Goal: Task Accomplishment & Management: Use online tool/utility

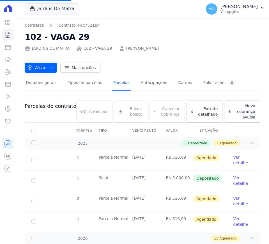
select select
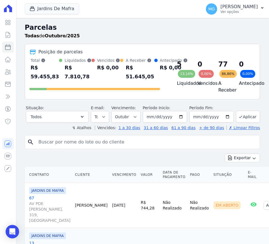
click at [58, 1] on div "Jardins De Mafra CONSTRUTORA MINERVA LTDA JARDINS DE EVORA JARDINS DE MAFRA Apl…" at bounding box center [112, 9] width 174 height 19
click at [57, 7] on button "Jardins De Mafra" at bounding box center [52, 8] width 54 height 11
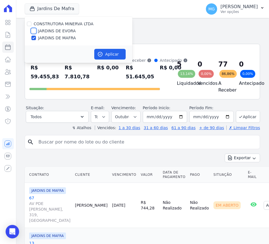
drag, startPoint x: 33, startPoint y: 32, endPoint x: 34, endPoint y: 39, distance: 7.1
click at [33, 32] on input "JARDINS DE EVORA" at bounding box center [33, 31] width 4 height 4
checkbox input "true"
click at [34, 40] on input "JARDINS DE MAFRA" at bounding box center [33, 38] width 4 height 4
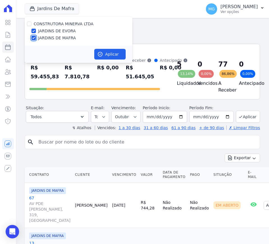
checkbox input "false"
click at [107, 53] on button "Aplicar" at bounding box center [109, 54] width 31 height 11
select select
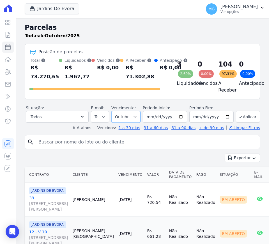
click at [132, 121] on select "Filtrar por período ──────── Todos os meses Agosto/2025 Setembro/2025 Outubro/2…" at bounding box center [125, 117] width 29 height 12
select select "09/2025"
click at [112, 114] on select "Filtrar por período ──────── Todos os meses Agosto/2025 Setembro/2025 Outubro/2…" at bounding box center [125, 117] width 29 height 12
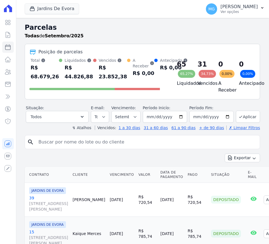
select select
click at [134, 119] on select "Filtrar por período ──────── Todos os meses Agosto/2025 Setembro/2025 Outubro/2…" at bounding box center [125, 117] width 29 height 12
select select "10/2025"
click at [112, 111] on select "Filtrar por período ──────── Todos os meses Agosto/2025 Setembro/2025 Outubro/2…" at bounding box center [125, 117] width 29 height 12
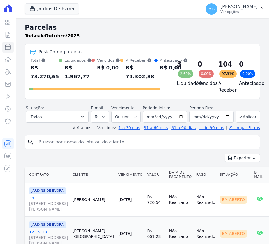
select select
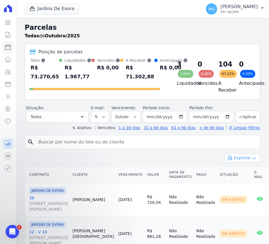
click at [241, 160] on button "Exportar" at bounding box center [242, 157] width 35 height 9
click at [242, 183] on span "Exportar CSV" at bounding box center [242, 181] width 30 height 6
click at [57, 146] on input "search" at bounding box center [146, 141] width 222 height 11
type input "75"
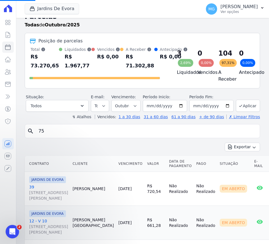
scroll to position [50, 0]
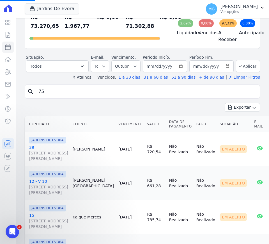
select select
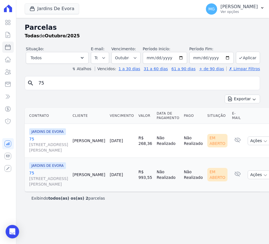
click at [33, 138] on link "75 R SANTO ANTONIO DE ITABERAVA, S/N, LOTE 26 QUADRA108, VILA CARMOSINA" at bounding box center [48, 144] width 39 height 17
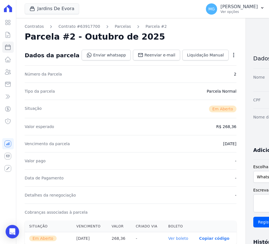
click at [231, 56] on icon "button" at bounding box center [234, 55] width 6 height 6
click at [185, 72] on link "Cancelar Cobrança" at bounding box center [209, 73] width 49 height 10
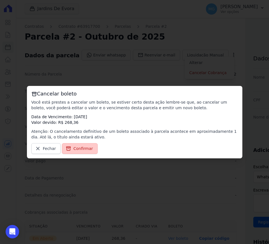
click at [75, 151] on link "Confirmar" at bounding box center [80, 148] width 36 height 11
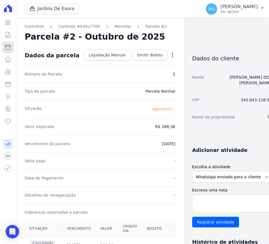
click at [5, 47] on icon at bounding box center [7, 47] width 5 height 5
select select
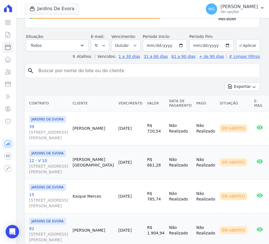
scroll to position [93, 0]
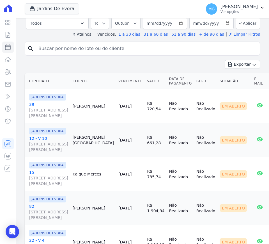
click at [68, 54] on input "search" at bounding box center [146, 48] width 222 height 11
type input "62"
select select
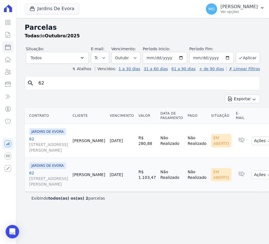
click at [32, 139] on link "62 R SANTO ANTONIO DE ITABERAVA, S/N, LOTE 26 QUADRA108, VILA CARMOSINA" at bounding box center [48, 144] width 39 height 17
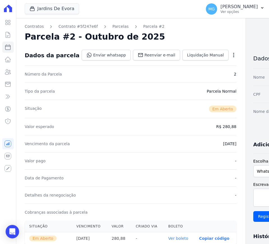
click at [233, 54] on icon "button" at bounding box center [233, 55] width 1 height 4
click at [188, 74] on link "Cancelar Cobrança" at bounding box center [209, 73] width 49 height 10
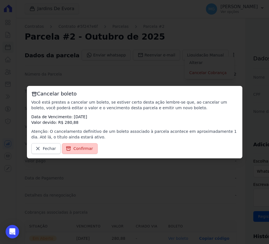
click at [87, 150] on span "Confirmar" at bounding box center [83, 149] width 20 height 6
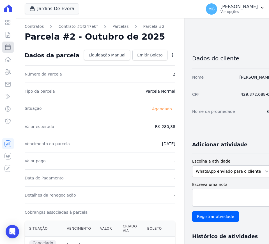
click at [7, 49] on icon at bounding box center [7, 47] width 7 height 7
select select
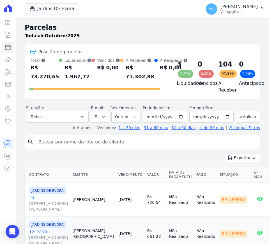
click at [168, 31] on h2 "Parcelas" at bounding box center [142, 27] width 235 height 10
click at [163, 120] on input "[DATE]" at bounding box center [165, 117] width 44 height 12
click at [178, 120] on input "[DATE]" at bounding box center [165, 117] width 44 height 12
click at [178, 120] on input "2025-09-29" at bounding box center [165, 117] width 44 height 12
type input "[DATE]"
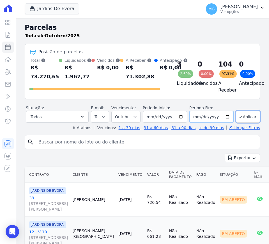
click at [222, 120] on input "2025-10-31" at bounding box center [211, 117] width 44 height 12
type input "2025-10-02"
click at [247, 120] on button "Aplicar" at bounding box center [248, 116] width 24 height 12
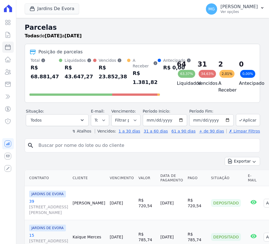
select select
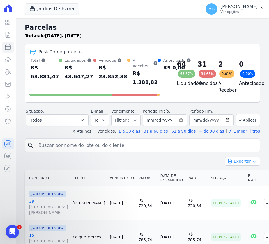
click at [252, 160] on icon "button" at bounding box center [254, 161] width 4 height 4
click at [244, 185] on span "Exportar CSV" at bounding box center [242, 184] width 30 height 6
click at [38, 12] on button "Jardins De Evora" at bounding box center [52, 8] width 54 height 11
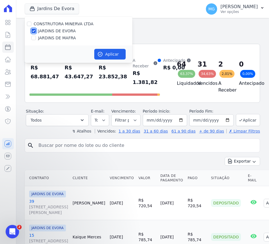
click at [34, 31] on input "JARDINS DE EVORA" at bounding box center [33, 31] width 4 height 4
checkbox input "false"
click at [33, 34] on div "CONSTRUTORA MINERVA LTDA JARDINS DE EVORA JARDINS DE MAFRA" at bounding box center [79, 31] width 108 height 29
click at [35, 38] on input "JARDINS DE MAFRA" at bounding box center [33, 38] width 4 height 4
checkbox input "true"
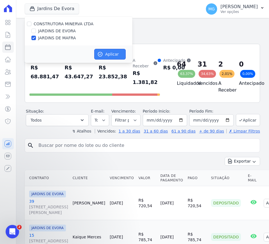
click at [117, 52] on button "Aplicar" at bounding box center [109, 54] width 31 height 11
select select
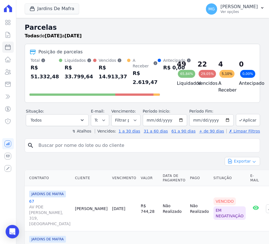
click at [243, 161] on button "Exportar" at bounding box center [242, 161] width 35 height 9
click at [241, 183] on span "Exportar CSV" at bounding box center [242, 184] width 30 height 6
click at [134, 120] on select "Filtrar por período ──────── Todos os meses Agosto/2025 Setembro/2025 Outubro/2…" at bounding box center [125, 120] width 29 height 12
click at [102, 119] on select "Todos Lido Não-lido" at bounding box center [100, 120] width 18 height 12
click at [126, 118] on select "Filtrar por período ──────── Todos os meses Agosto/2025 Setembro/2025 Outubro/2…" at bounding box center [125, 120] width 29 height 12
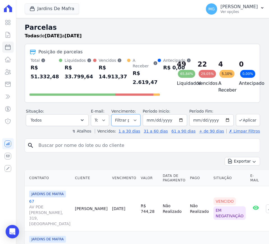
select select "09/2025"
click at [112, 114] on select "Filtrar por período ──────── Todos os meses Agosto/2025 Setembro/2025 Outubro/2…" at bounding box center [125, 120] width 29 height 12
select select
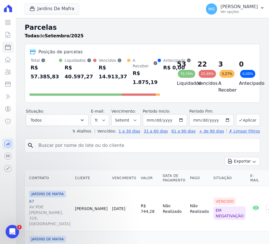
drag, startPoint x: 31, startPoint y: 67, endPoint x: 158, endPoint y: 73, distance: 126.6
click at [158, 73] on div "Total Soma das parcelas pagas, vencidas, em aberto e agendadas. Não considera p…" at bounding box center [94, 71] width 130 height 29
click at [163, 80] on div "Antecipado Soma das parcelas pagas antes do mês previsto. R$ 0,00" at bounding box center [177, 71] width 28 height 29
drag, startPoint x: 135, startPoint y: 84, endPoint x: 19, endPoint y: 57, distance: 119.0
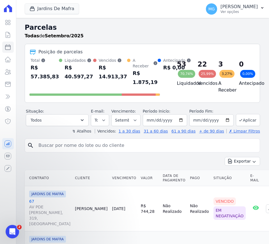
copy div "Total Soma das parcelas pagas, vencidas, em aberto e agendadas. Não considera p…"
drag, startPoint x: 38, startPoint y: 4, endPoint x: 40, endPoint y: 13, distance: 9.8
click at [38, 4] on button "Jardins De Mafra" at bounding box center [52, 8] width 54 height 11
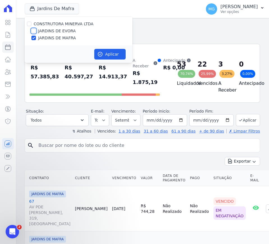
click at [35, 31] on input "JARDINS DE EVORA" at bounding box center [33, 31] width 4 height 4
checkbox input "true"
click at [33, 39] on input "JARDINS DE MAFRA" at bounding box center [33, 38] width 4 height 4
checkbox input "false"
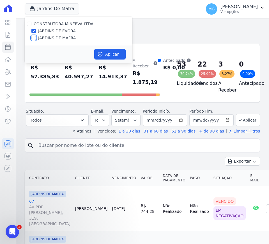
checkbox input "false"
click at [105, 51] on button "Aplicar" at bounding box center [109, 54] width 31 height 11
select select
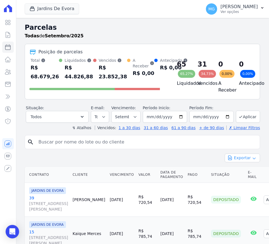
click at [242, 157] on button "Exportar" at bounding box center [242, 157] width 35 height 9
click at [234, 181] on span "Exportar CSV" at bounding box center [242, 181] width 30 height 6
click at [31, 62] on div "Total Soma das parcelas pagas, vencidas, em aberto e agendadas. Não considera p…" at bounding box center [45, 60] width 28 height 6
drag, startPoint x: 31, startPoint y: 62, endPoint x: 134, endPoint y: 75, distance: 104.0
click at [134, 75] on div "Total Soma das parcelas pagas, vencidas, em aberto e agendadas. Não considera p…" at bounding box center [94, 69] width 130 height 24
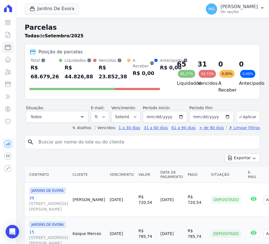
copy div "Total Soma das parcelas pagas, vencidas, em aberto e agendadas. Não considera p…"
